Goal: Task Accomplishment & Management: Complete application form

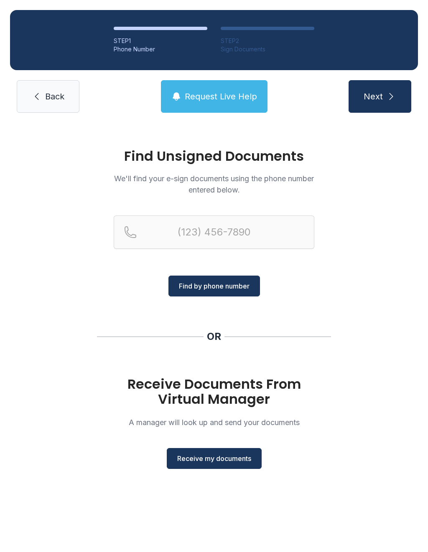
click at [58, 92] on span "Back" at bounding box center [54, 97] width 19 height 12
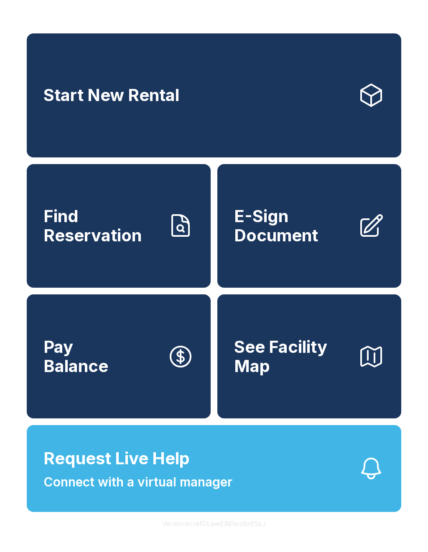
click at [298, 245] on span "E-Sign Document" at bounding box center [292, 226] width 117 height 38
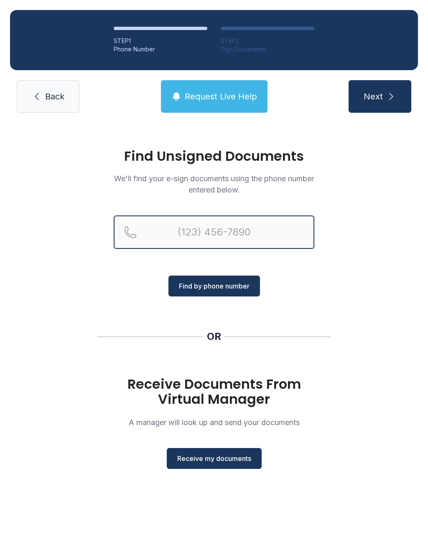
click at [248, 233] on input "Reservation phone number" at bounding box center [214, 231] width 200 height 33
type input "[PHONE_NUMBER]"
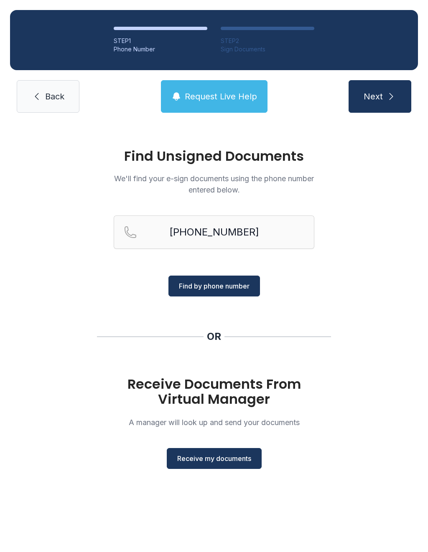
click at [232, 291] on button "Find by phone number" at bounding box center [213, 286] width 91 height 21
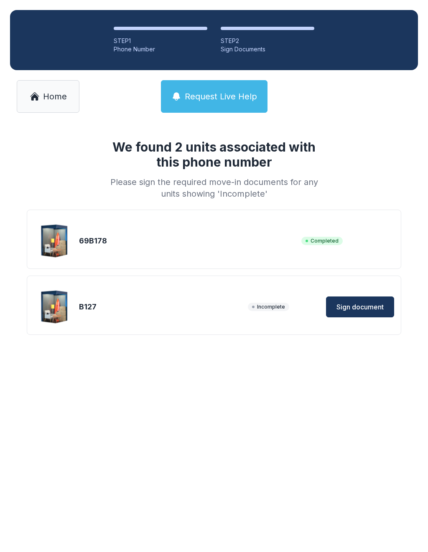
click at [202, 247] on div "69B178 Completed" at bounding box center [214, 241] width 360 height 42
click at [74, 246] on img at bounding box center [55, 241] width 40 height 40
click at [65, 312] on img at bounding box center [55, 307] width 40 height 40
click at [299, 308] on div "Incomplete" at bounding box center [282, 307] width 68 height 8
click at [292, 308] on div "Incomplete" at bounding box center [282, 307] width 68 height 8
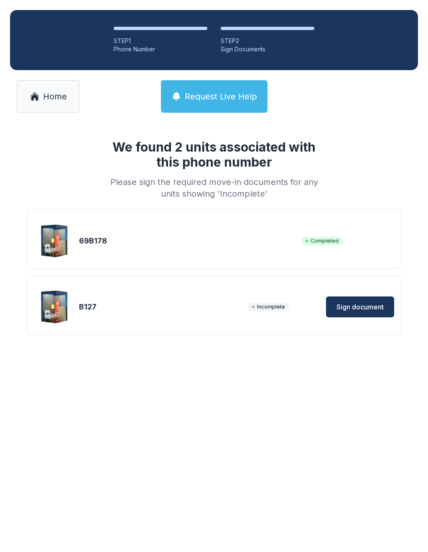
click at [370, 309] on span "Sign document" at bounding box center [359, 307] width 47 height 10
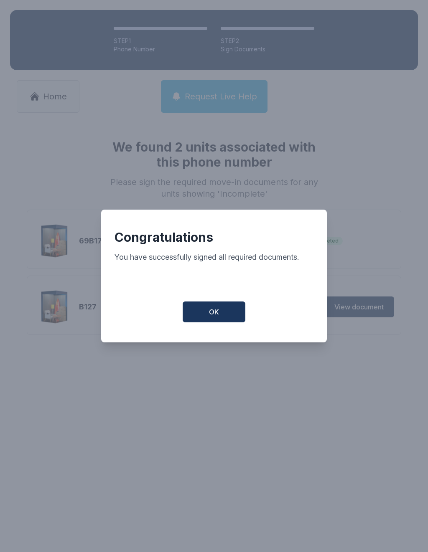
click at [232, 300] on div "Congratulations You have successfully signed all required documents. OK" at bounding box center [214, 276] width 226 height 133
click at [222, 311] on button "OK" at bounding box center [213, 312] width 63 height 21
